Goal: Communication & Community: Answer question/provide support

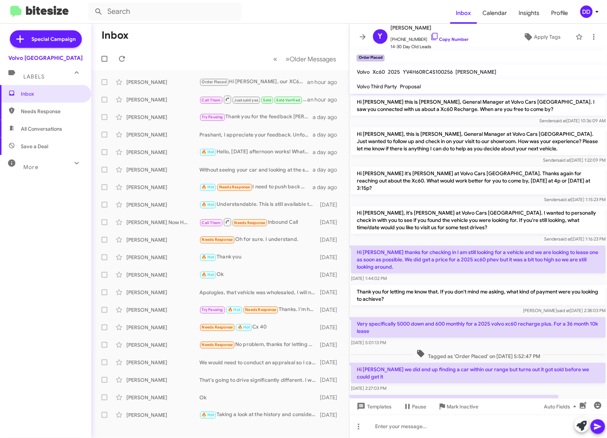
scroll to position [43, 0]
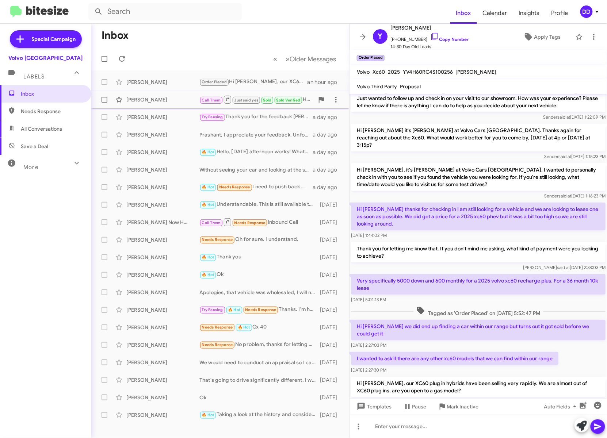
click at [155, 104] on div "[PERSON_NAME] Call Them Just said yes Sold Sold Verified Hi [PERSON_NAME] has b…" at bounding box center [220, 99] width 246 height 15
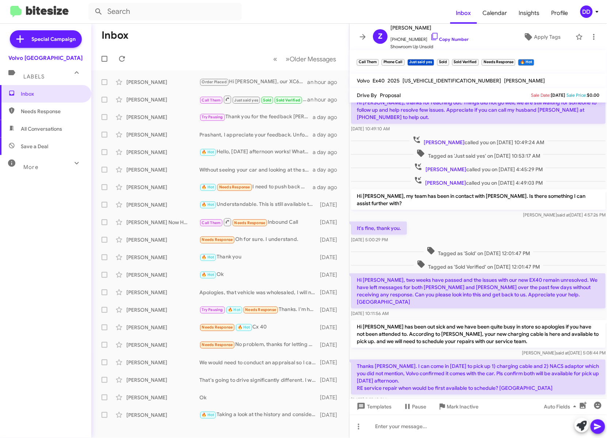
scroll to position [57, 0]
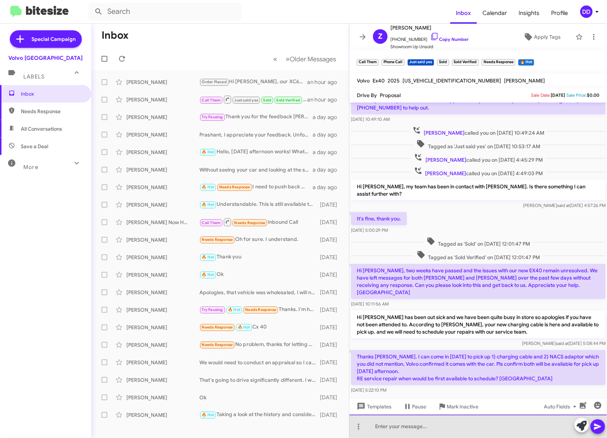
click at [460, 428] on div at bounding box center [477, 426] width 257 height 23
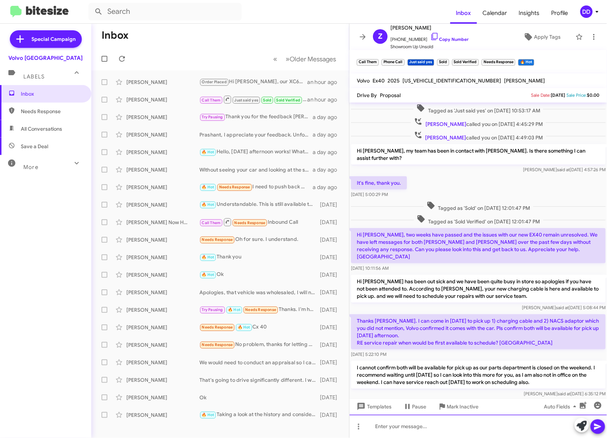
scroll to position [98, 0]
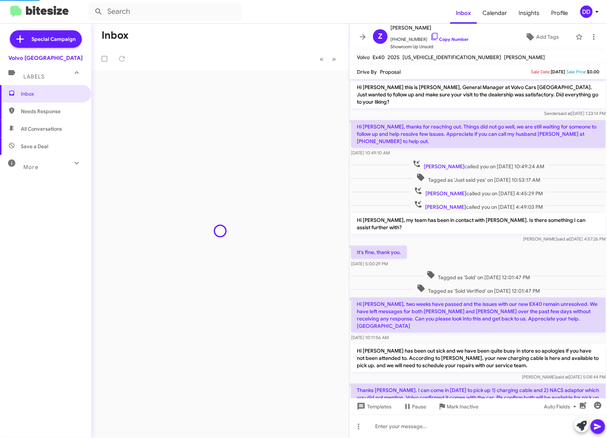
scroll to position [74, 0]
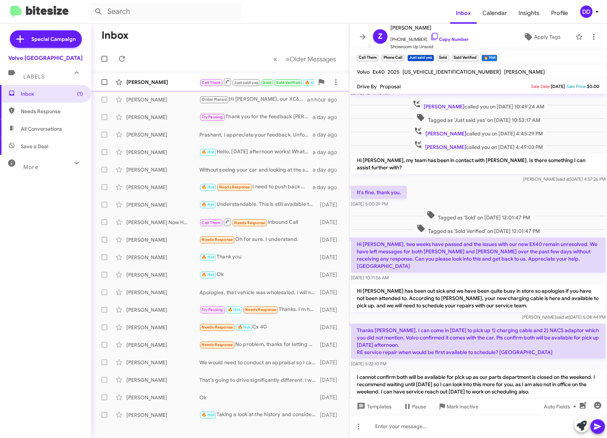
click at [151, 82] on div "[PERSON_NAME]" at bounding box center [162, 82] width 73 height 7
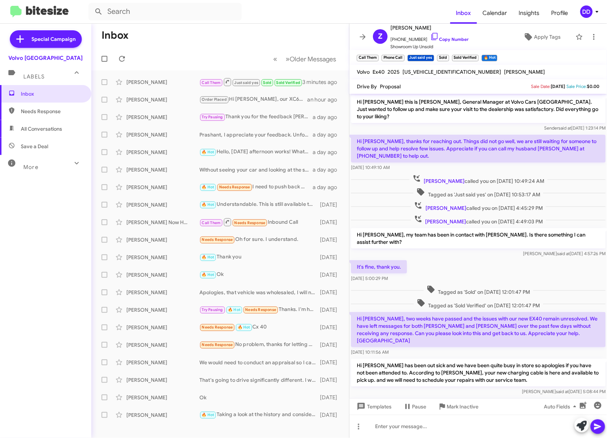
scroll to position [89, 0]
